Goal: Information Seeking & Learning: Learn about a topic

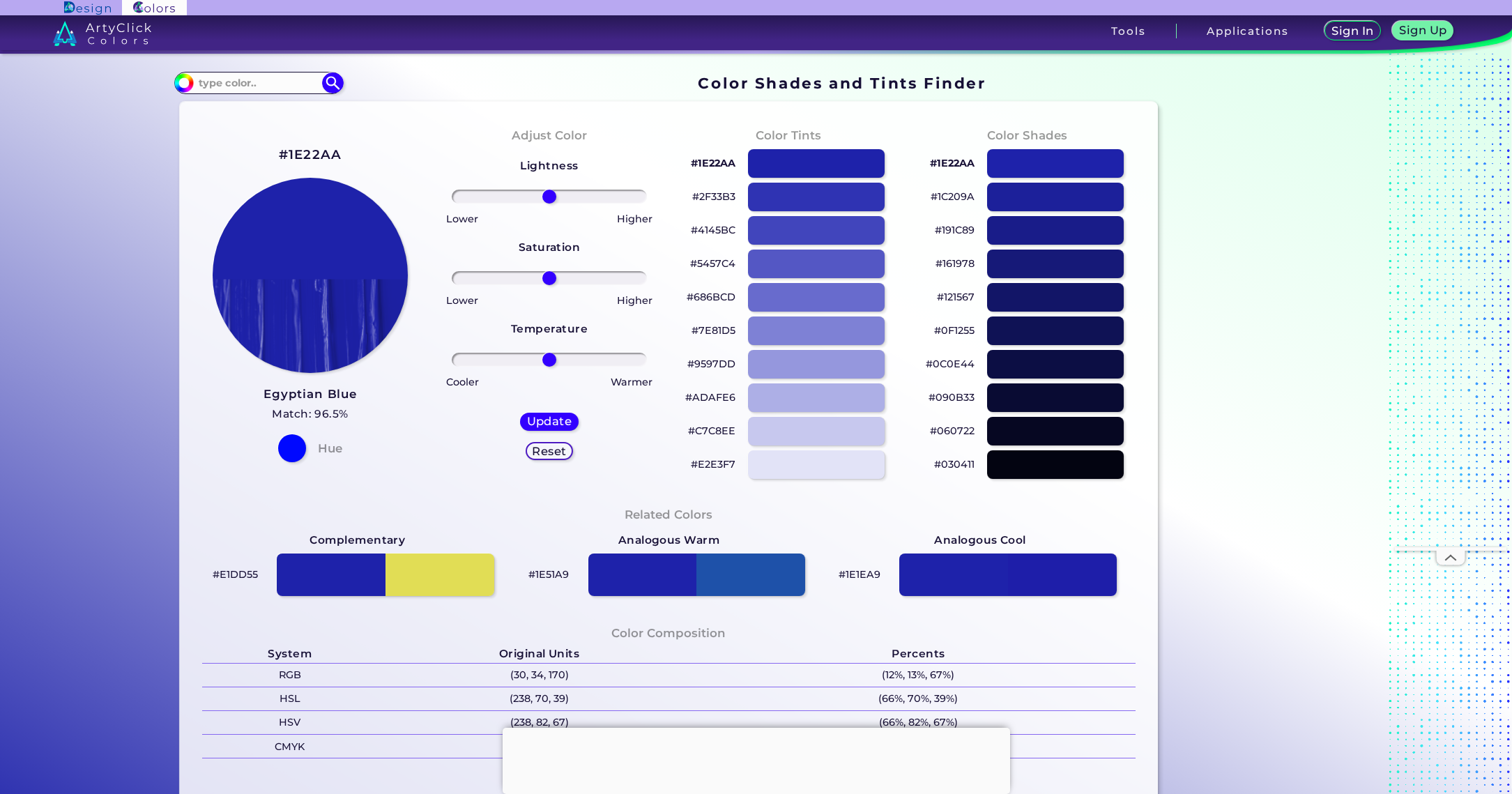
click at [295, 399] on h3 "Egyptian Blue" at bounding box center [309, 395] width 93 height 17
click at [856, 168] on div at bounding box center [815, 163] width 138 height 28
type input "#1e22aa"
click at [715, 163] on p "#1E22AA" at bounding box center [713, 163] width 45 height 17
click at [715, 163] on p "#1E22AA copied" at bounding box center [713, 163] width 45 height 17
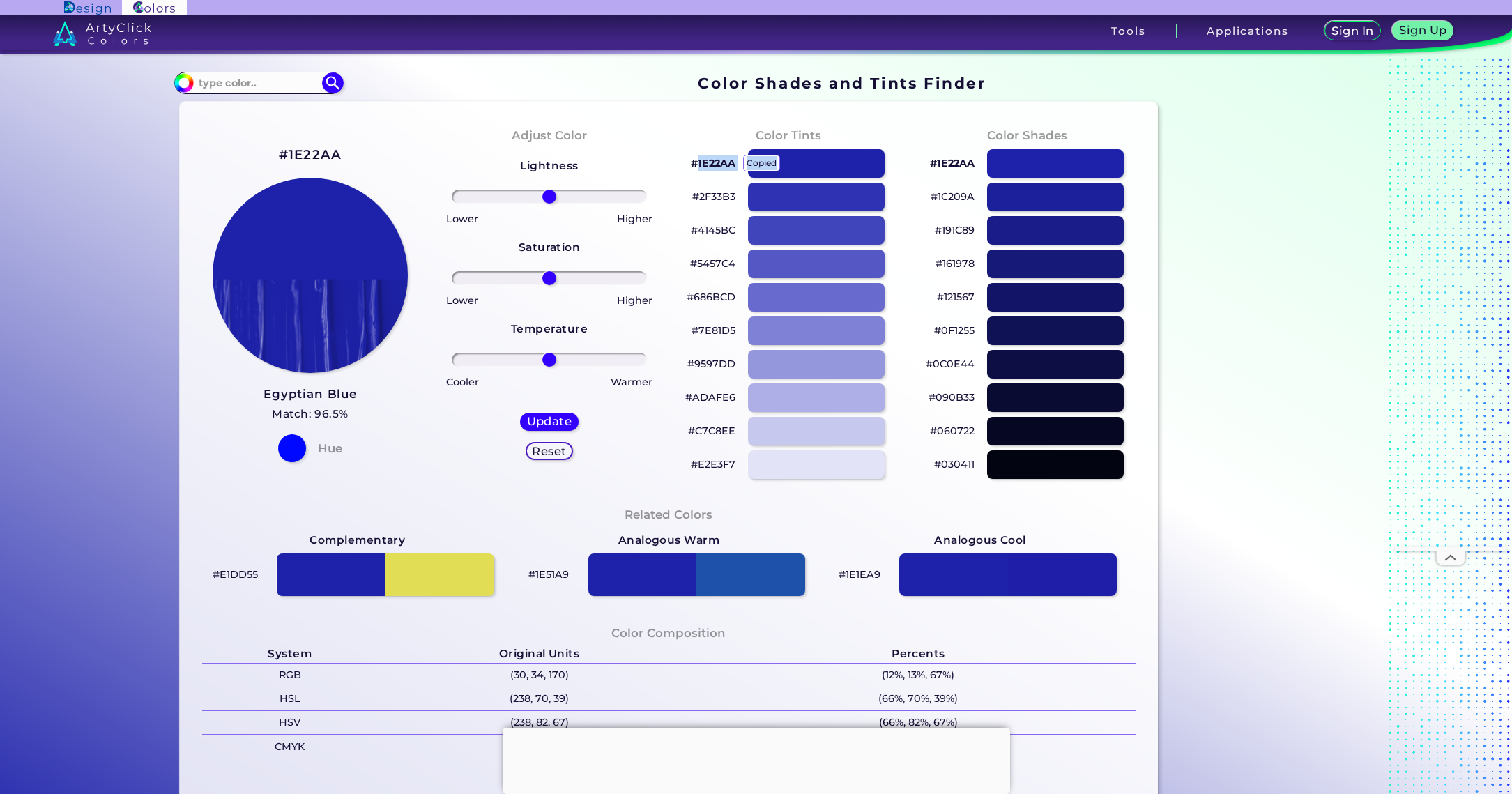
copy p "1E22AA copied"
click at [709, 170] on p "#1E22AA copied copied" at bounding box center [713, 163] width 45 height 17
click at [332, 398] on h3 "Egyptian Blue" at bounding box center [309, 395] width 93 height 17
